Goal: Task Accomplishment & Management: Manage account settings

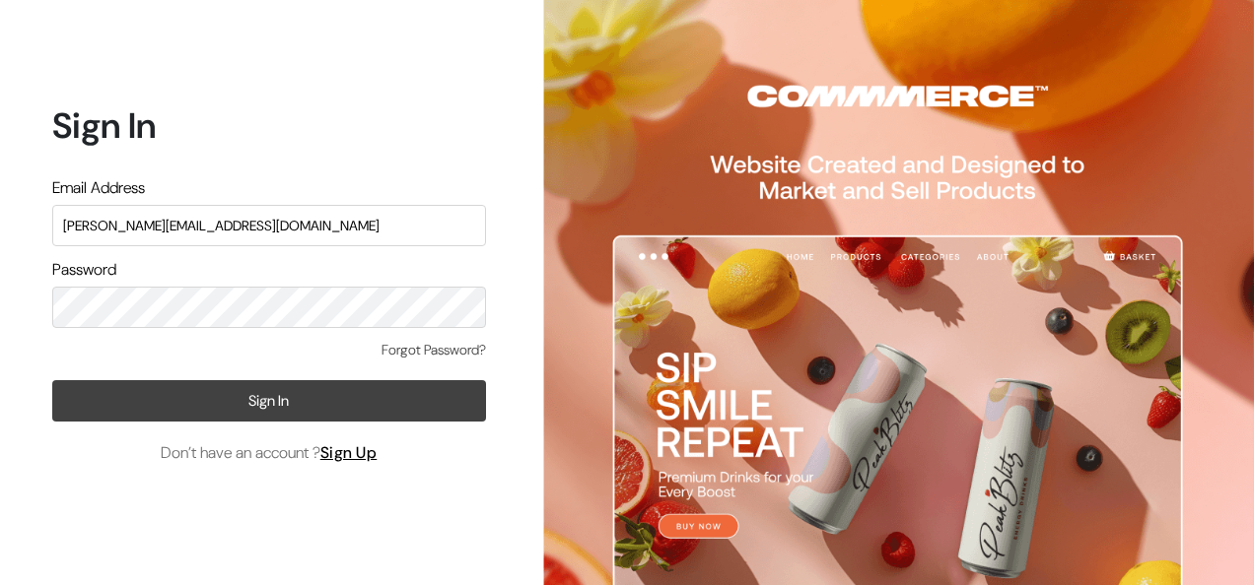
click at [226, 392] on button "Sign In" at bounding box center [269, 400] width 434 height 41
click at [216, 406] on button "Sign In" at bounding box center [269, 400] width 434 height 41
